Goal: Find specific page/section: Find specific page/section

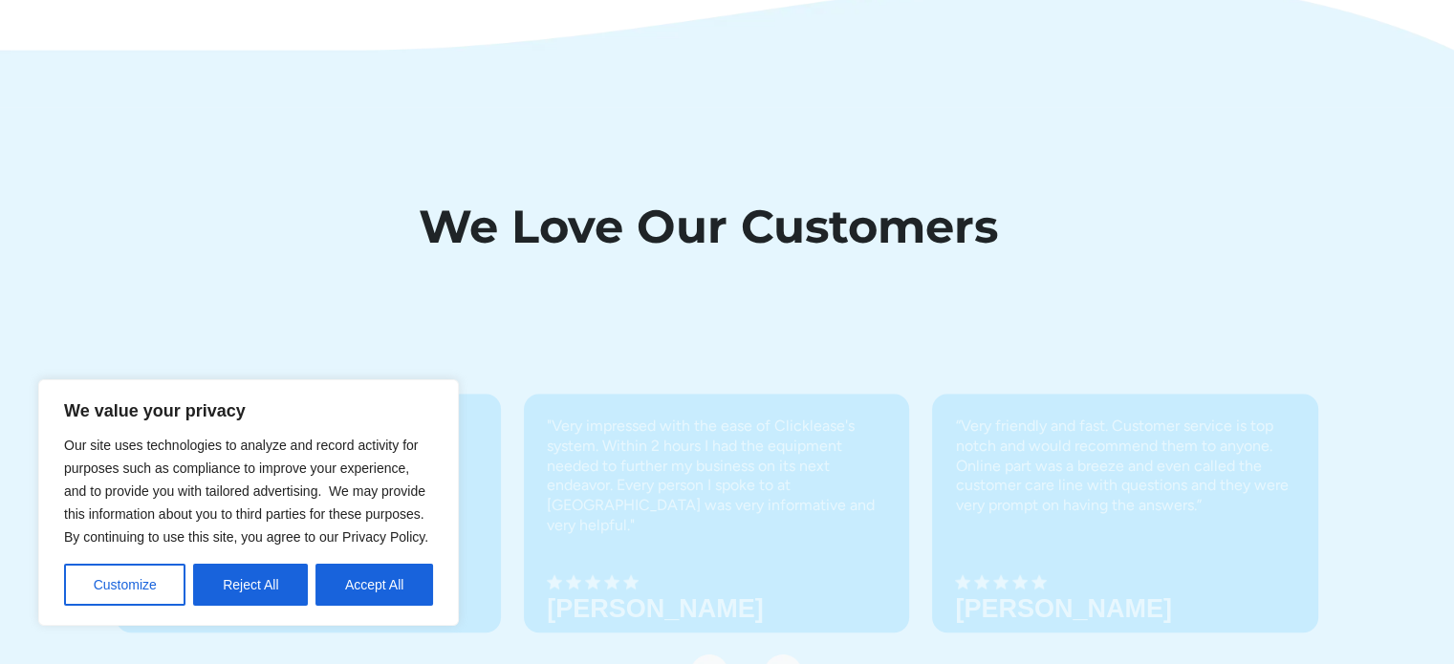
scroll to position [6569, 0]
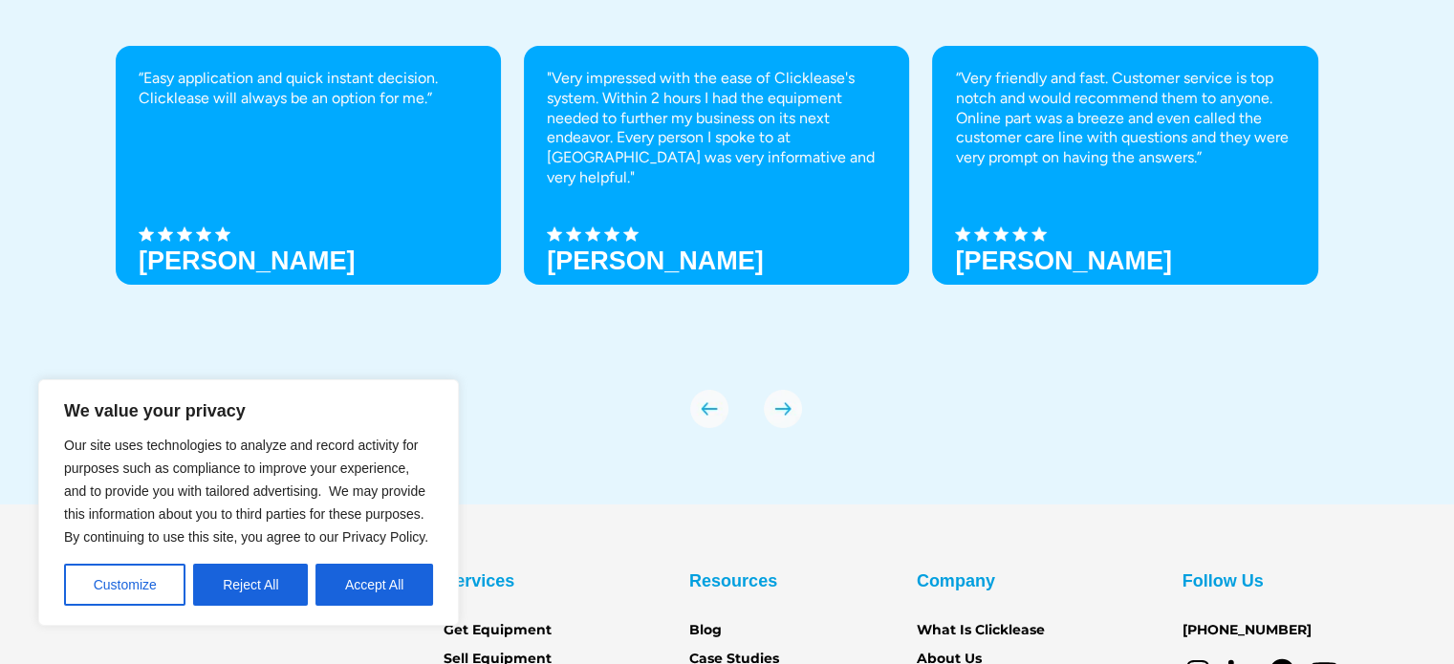
drag, startPoint x: 0, startPoint y: 0, endPoint x: 1467, endPoint y: 709, distance: 1629.7
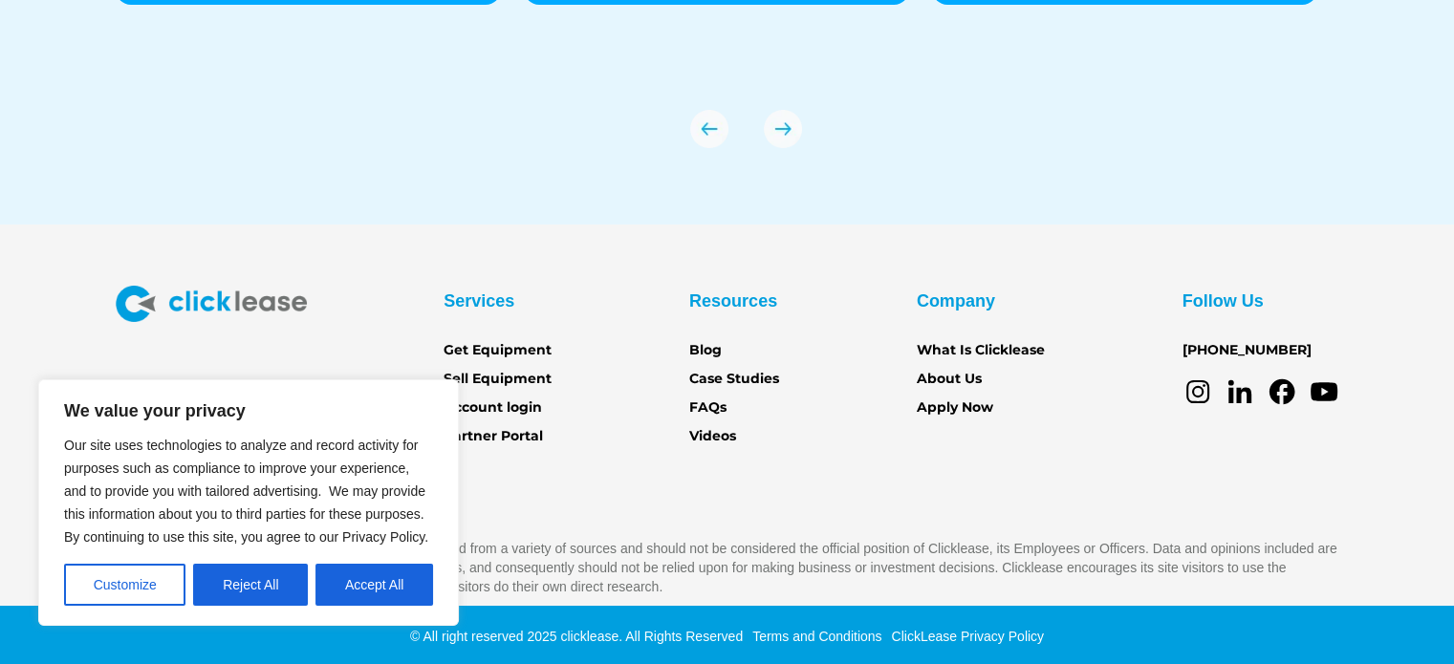
click at [344, 582] on button "Accept All" at bounding box center [374, 585] width 118 height 42
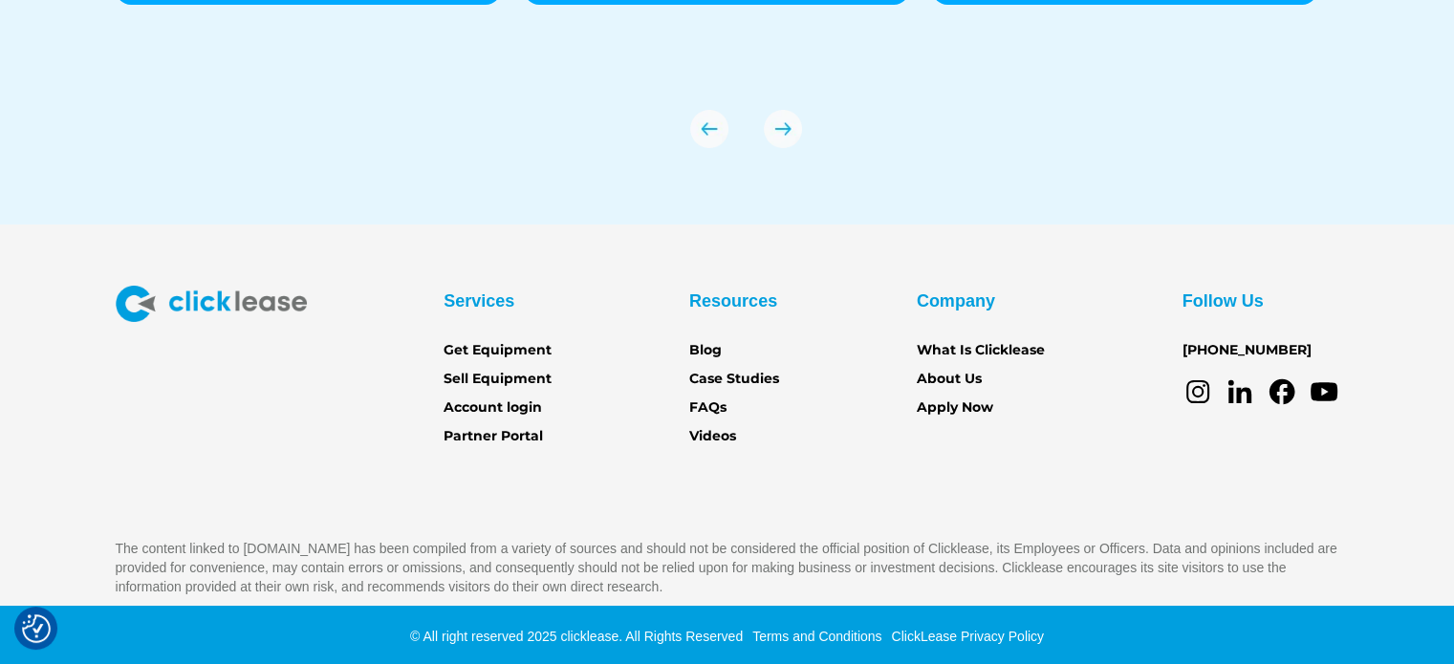
click at [961, 393] on div "Company What Is Clicklease About Us Apply Now" at bounding box center [981, 353] width 128 height 134
click at [960, 401] on link "Apply Now" at bounding box center [955, 408] width 76 height 21
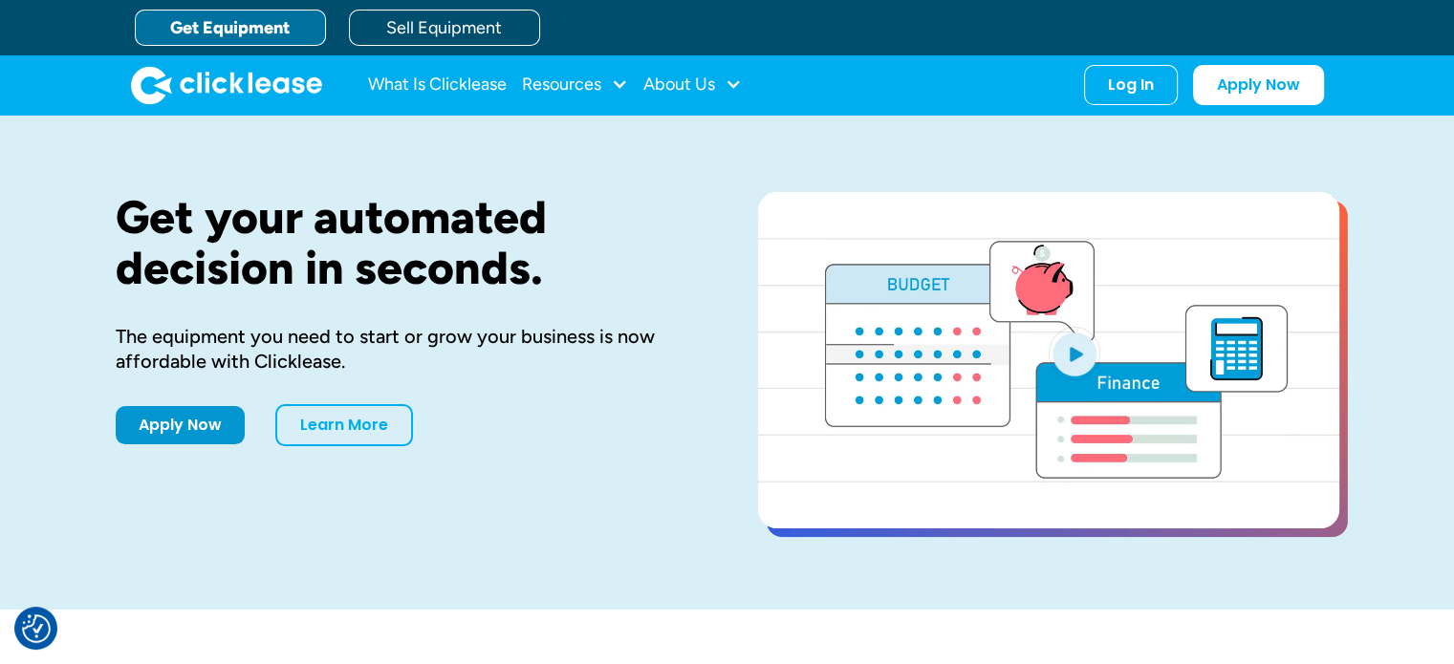
click at [747, 79] on nav "What Is Clicklease Resources Blog Case Studies Videos FAQs About Us About Us Ca…" at bounding box center [846, 85] width 956 height 40
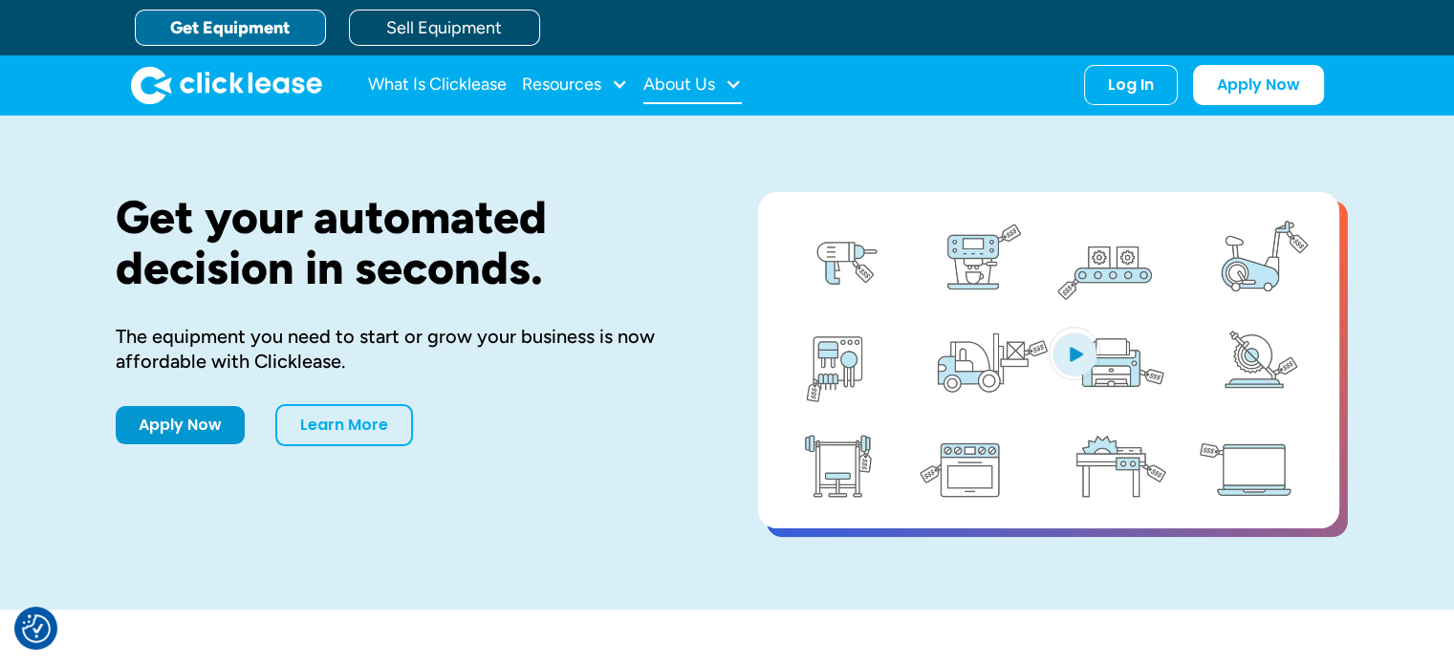
click at [734, 83] on div at bounding box center [733, 84] width 17 height 17
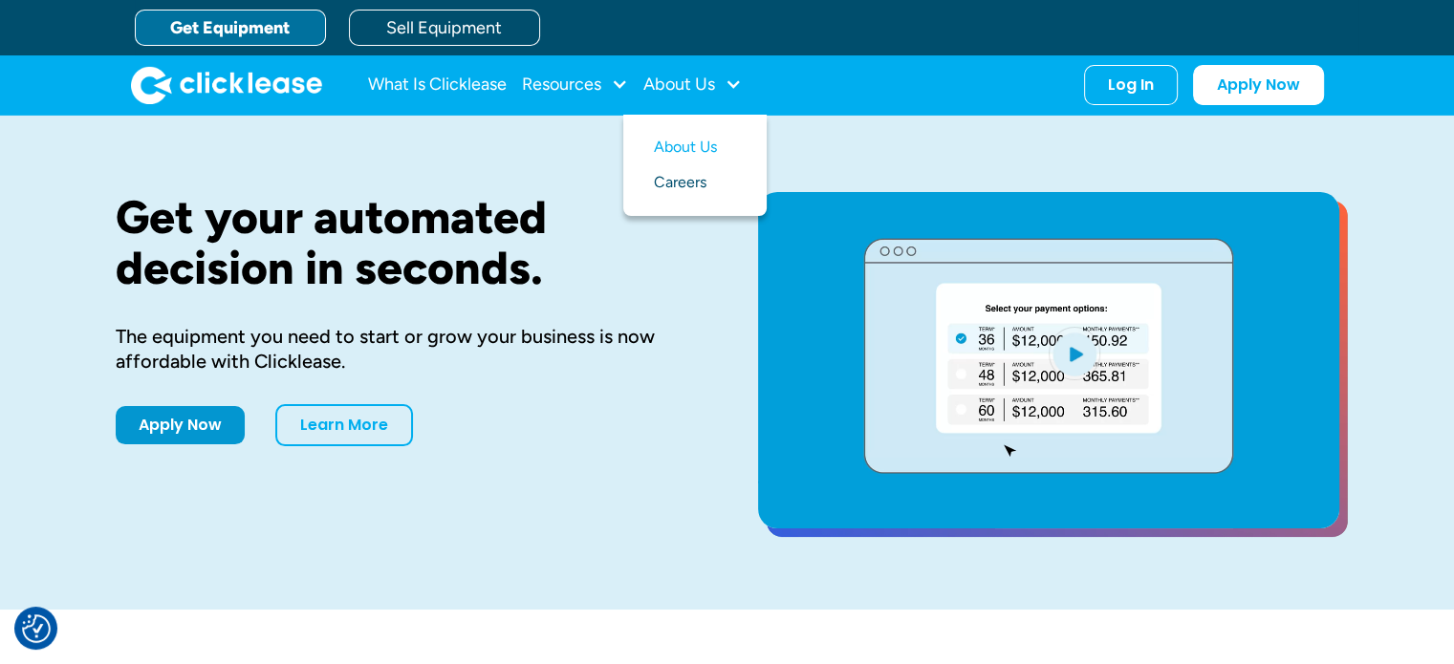
click at [677, 181] on link "Careers" at bounding box center [695, 182] width 82 height 35
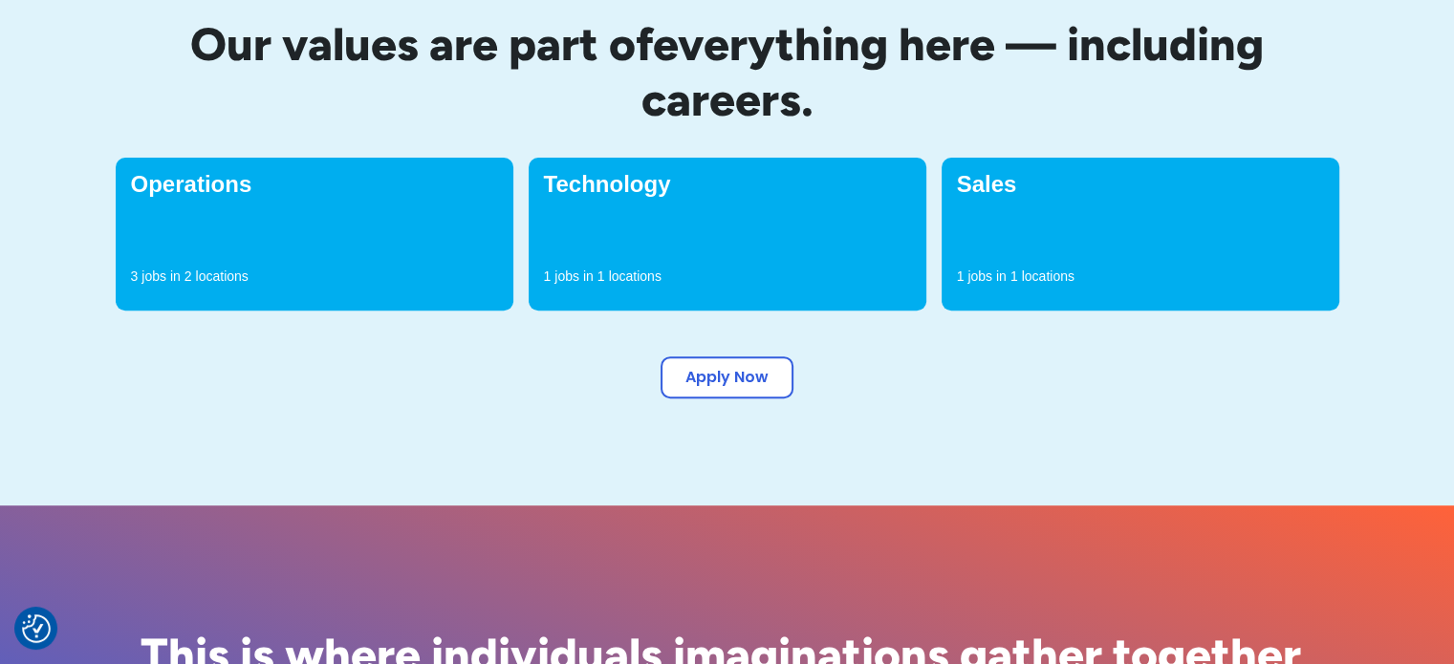
scroll to position [673, 0]
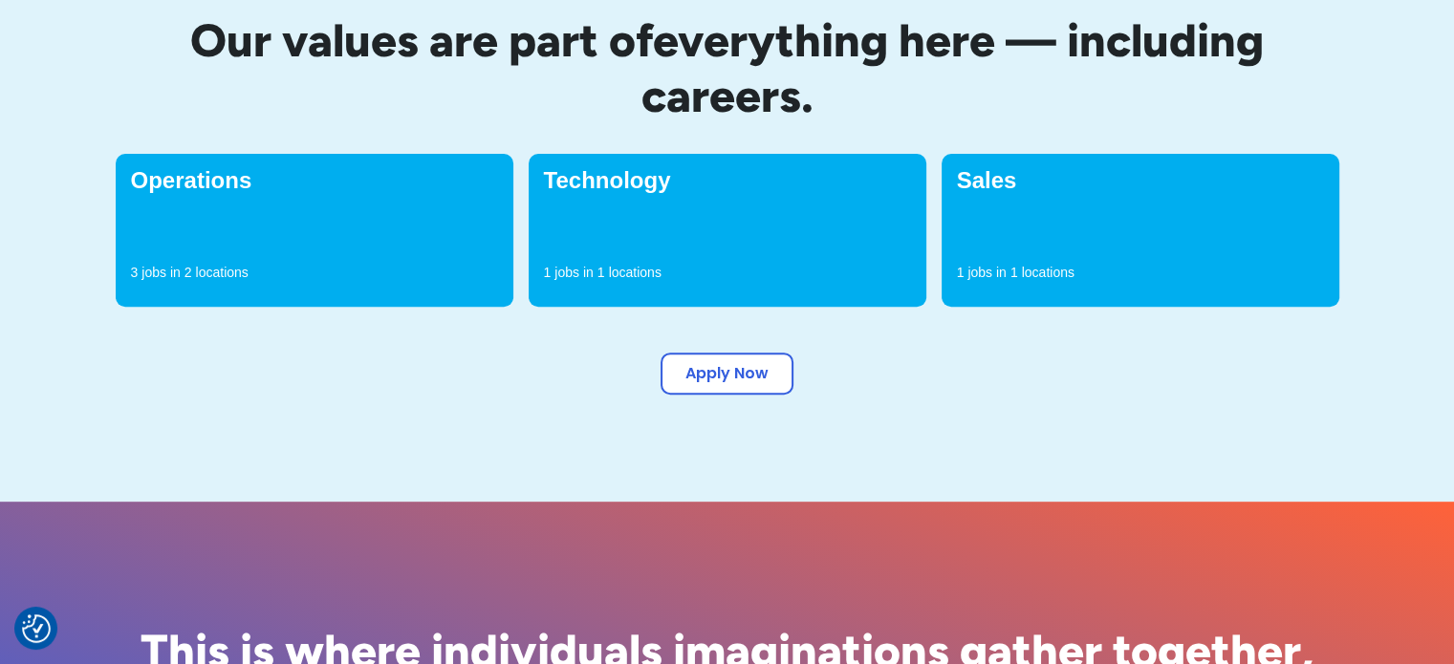
click at [156, 179] on h4 "Operations" at bounding box center [314, 180] width 367 height 23
click at [188, 275] on p "2" at bounding box center [188, 272] width 8 height 19
drag, startPoint x: 236, startPoint y: 282, endPoint x: 251, endPoint y: 281, distance: 15.3
click at [251, 281] on div "3 jobs in 2 locations" at bounding box center [314, 277] width 367 height 29
click at [760, 371] on link "Apply Now" at bounding box center [727, 370] width 133 height 42
